Goal: Information Seeking & Learning: Learn about a topic

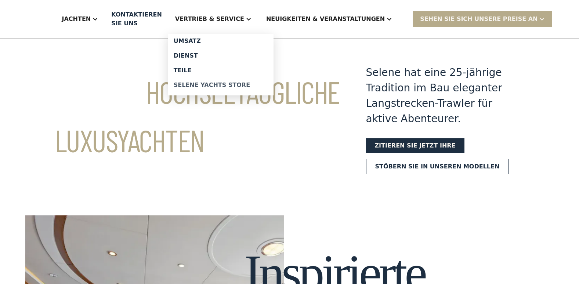
click at [230, 83] on div "Selene Yachts Store" at bounding box center [221, 85] width 94 height 6
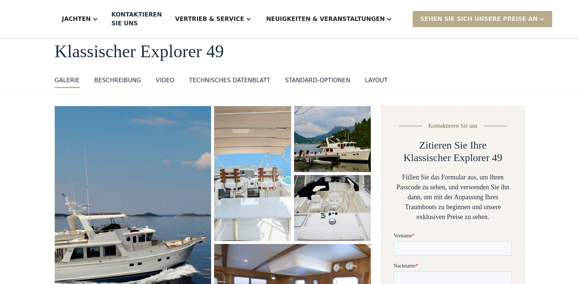
scroll to position [37, 0]
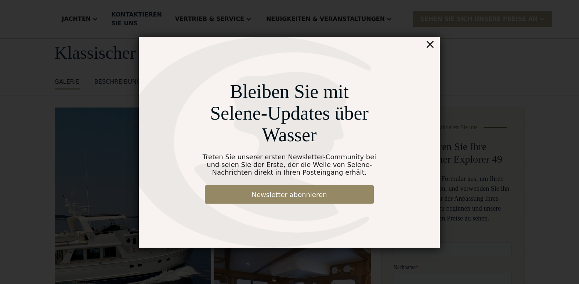
click at [432, 43] on div "×" at bounding box center [430, 44] width 11 height 15
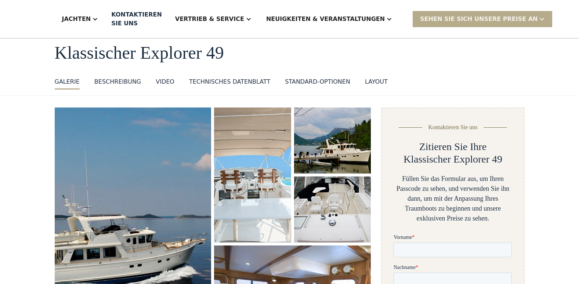
scroll to position [73, 0]
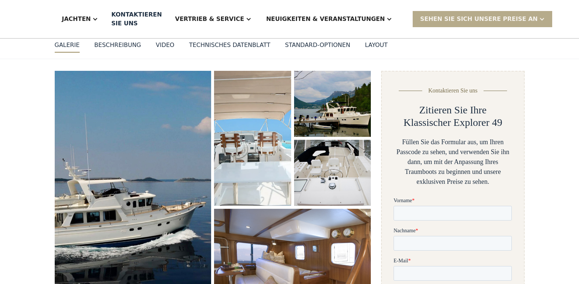
click at [156, 47] on div "VIDEO" at bounding box center [165, 45] width 19 height 9
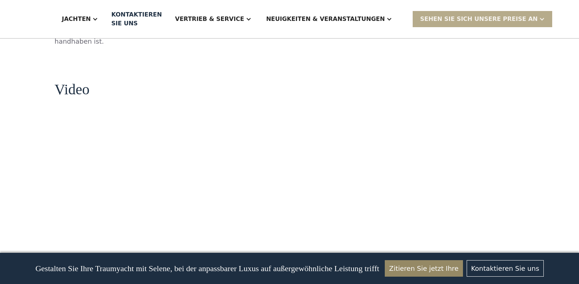
scroll to position [771, 0]
click at [461, 14] on div "Sehen Sie sich unsere Preise an" at bounding box center [482, 19] width 139 height 16
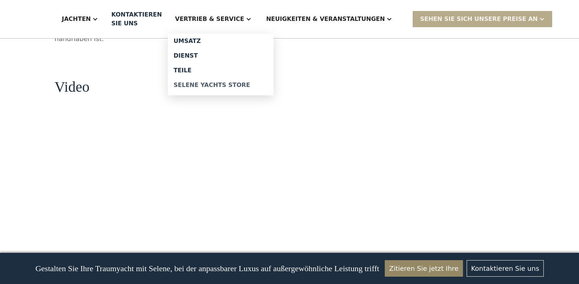
click at [233, 83] on div "Selene Yachts Store" at bounding box center [221, 85] width 94 height 6
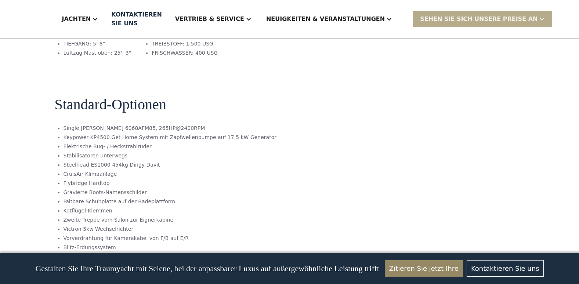
scroll to position [1064, 0]
